Goal: Find specific page/section: Find specific page/section

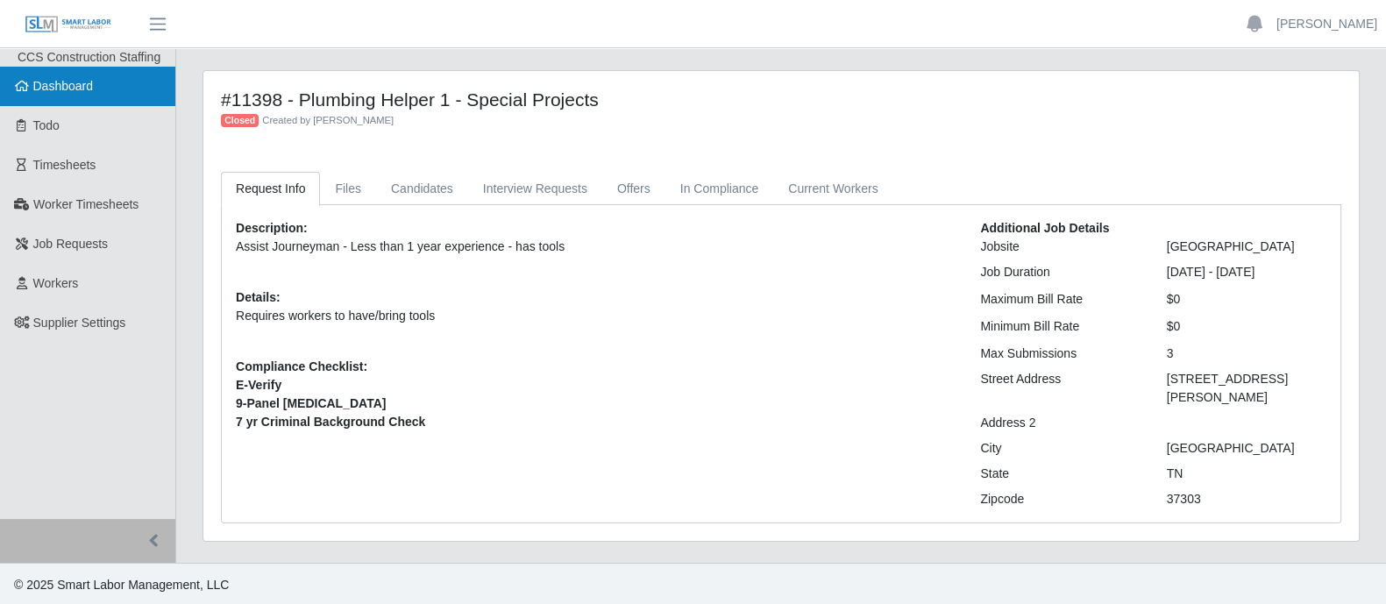
click at [86, 85] on span "Dashboard" at bounding box center [63, 86] width 60 height 14
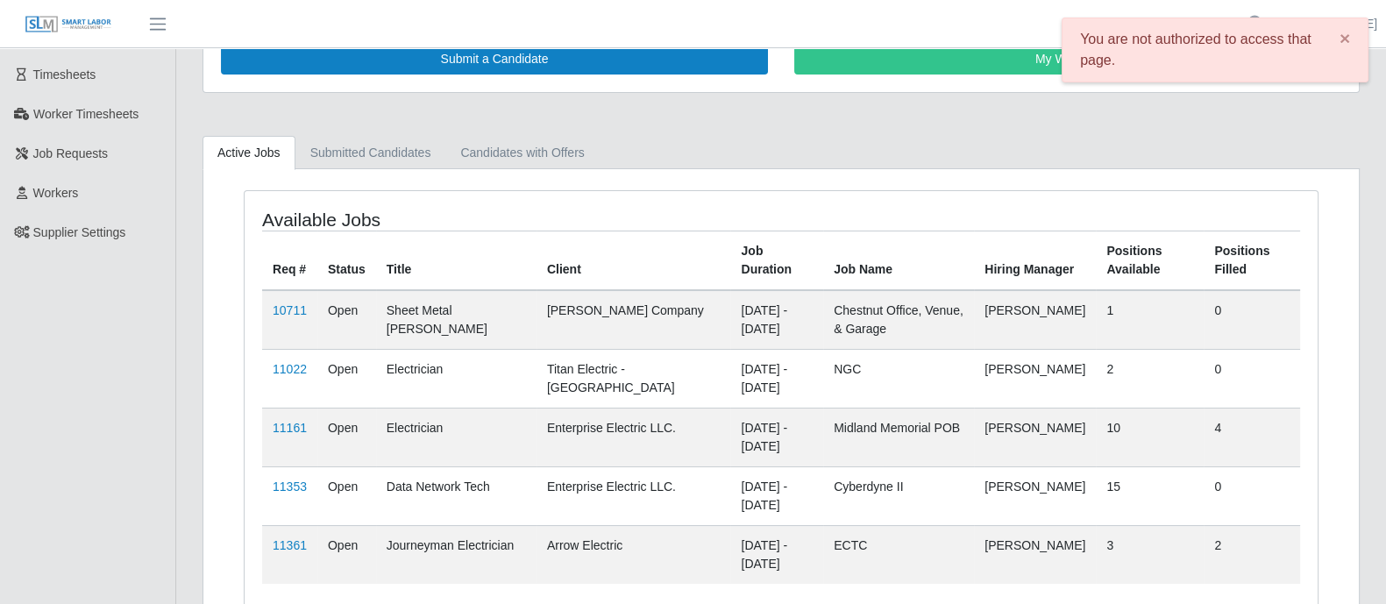
scroll to position [179, 0]
